Goal: Find specific page/section: Find specific page/section

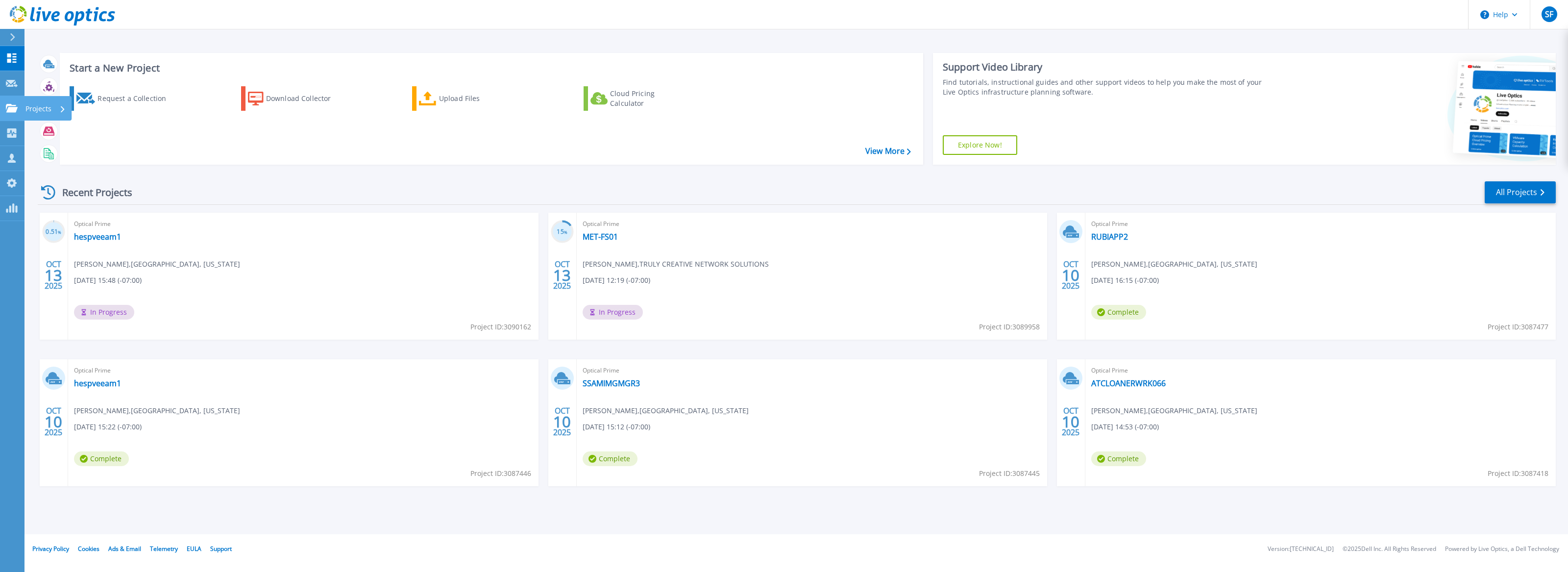
click at [14, 109] on icon at bounding box center [11, 108] width 11 height 9
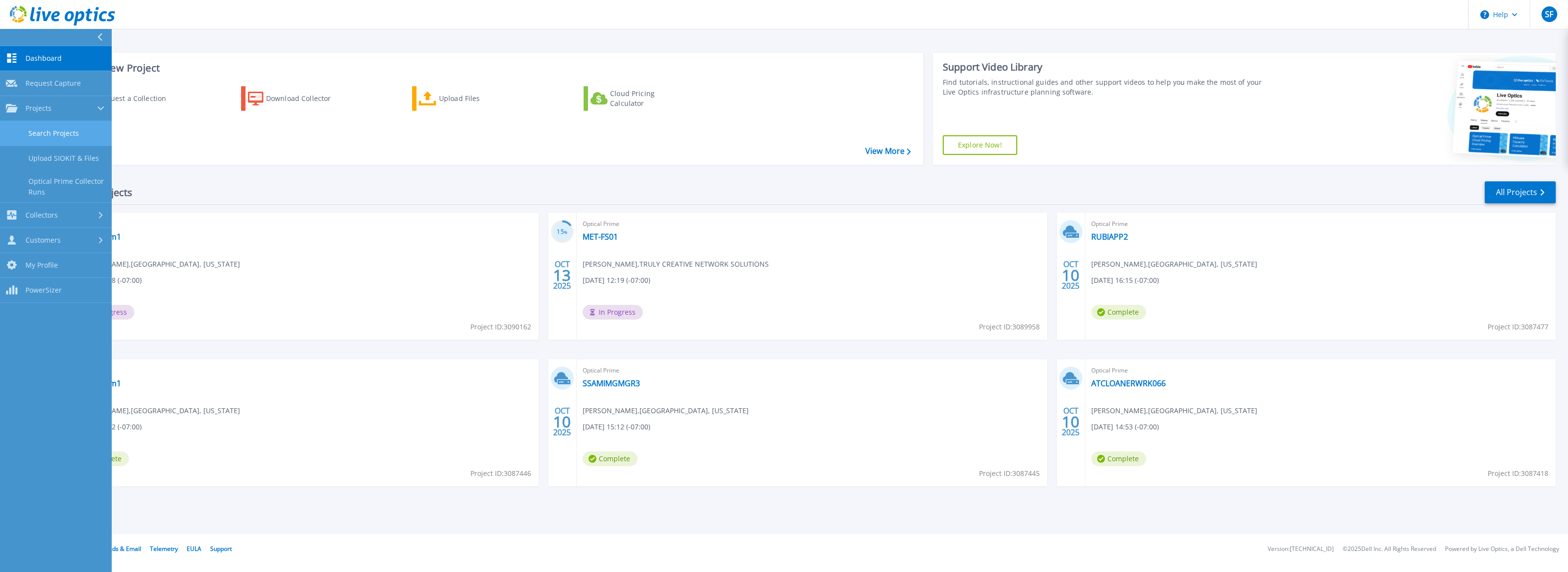
click at [46, 131] on link "Search Projects" at bounding box center [55, 133] width 112 height 25
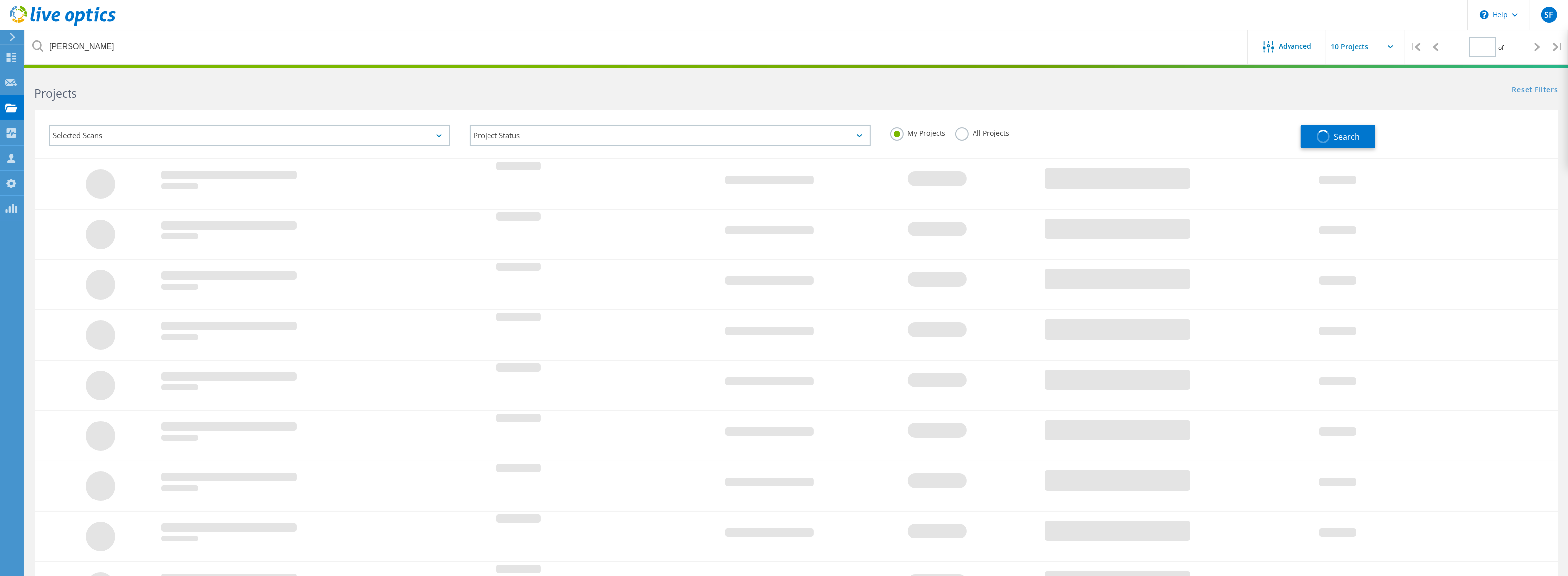
type input "1"
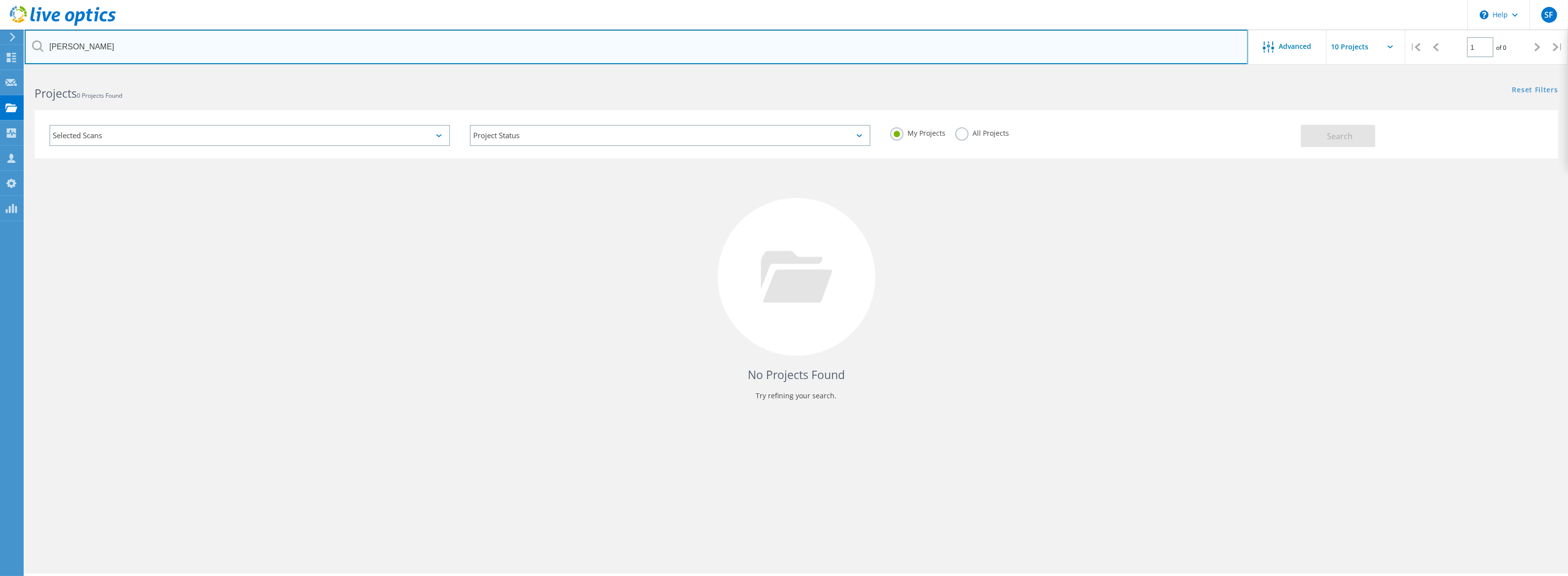
drag, startPoint x: 116, startPoint y: 50, endPoint x: 18, endPoint y: 43, distance: 98.2
click at [18, 71] on div "\n Help Explore Helpful Articles Contact Support SF OEM Team Member [PERSON_NAM…" at bounding box center [784, 337] width 1568 height 532
drag, startPoint x: 78, startPoint y: 49, endPoint x: 39, endPoint y: 45, distance: 39.2
click at [39, 45] on div "[PERSON_NAME]" at bounding box center [636, 47] width 1223 height 35
type input "eccv"
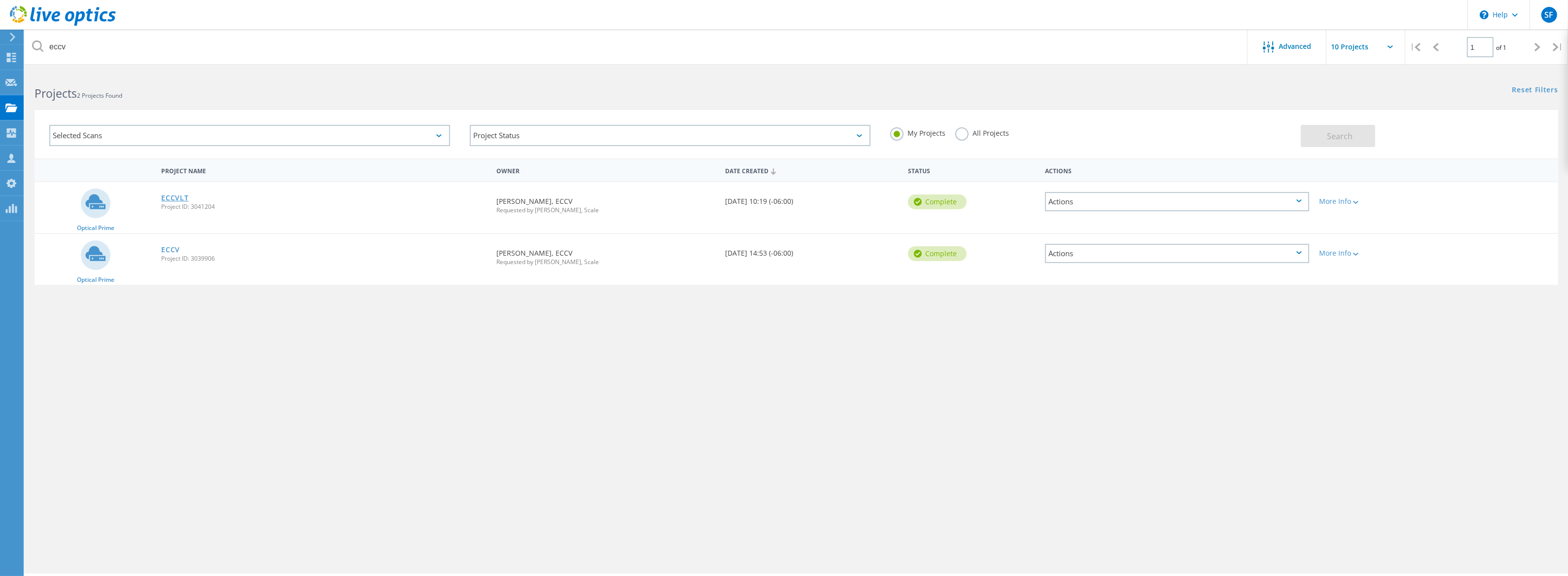
click at [171, 196] on link "ECCVLT" at bounding box center [174, 197] width 27 height 7
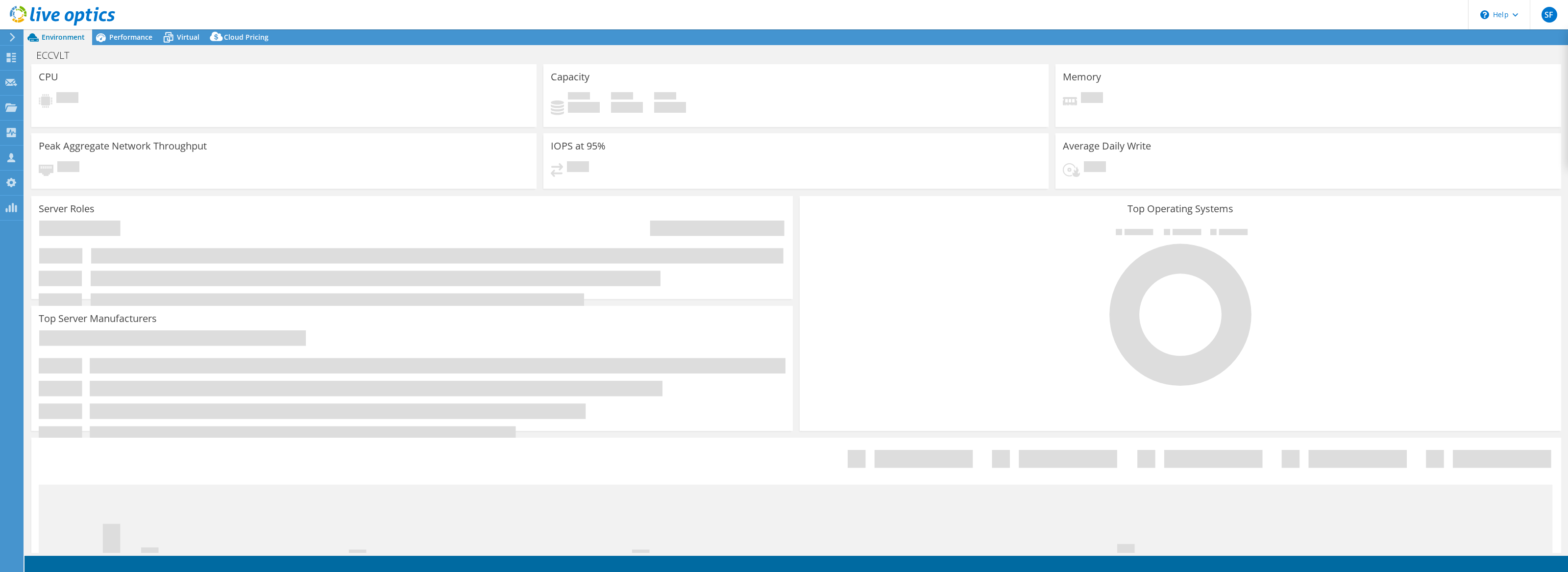
select select "USD"
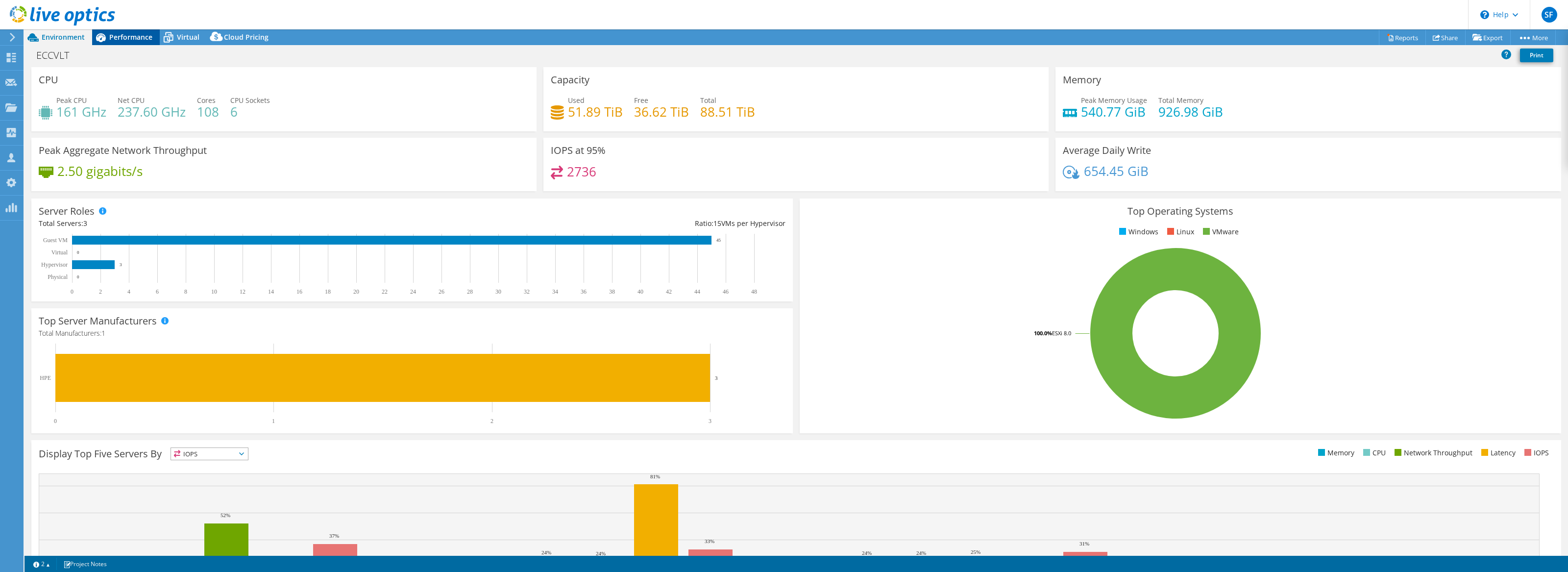
click at [121, 40] on span "Performance" at bounding box center [130, 37] width 43 height 10
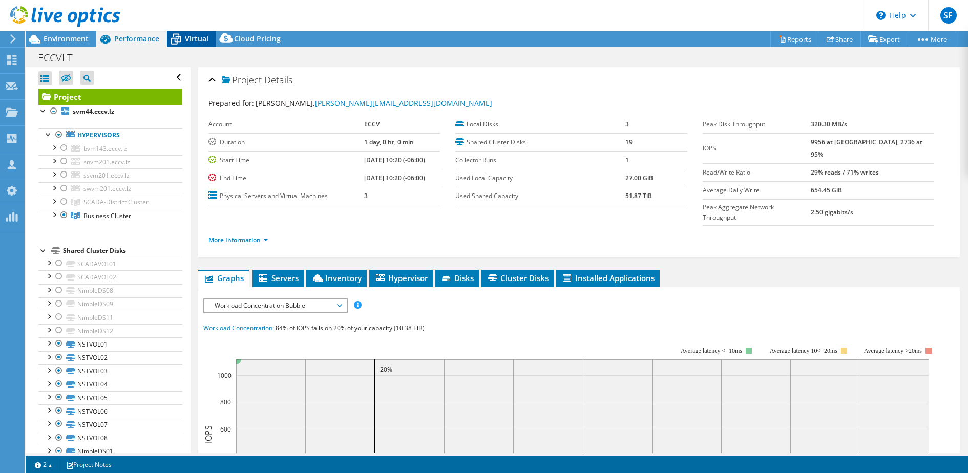
click at [194, 34] on span "Virtual" at bounding box center [197, 39] width 24 height 10
